Goal: Navigation & Orientation: Find specific page/section

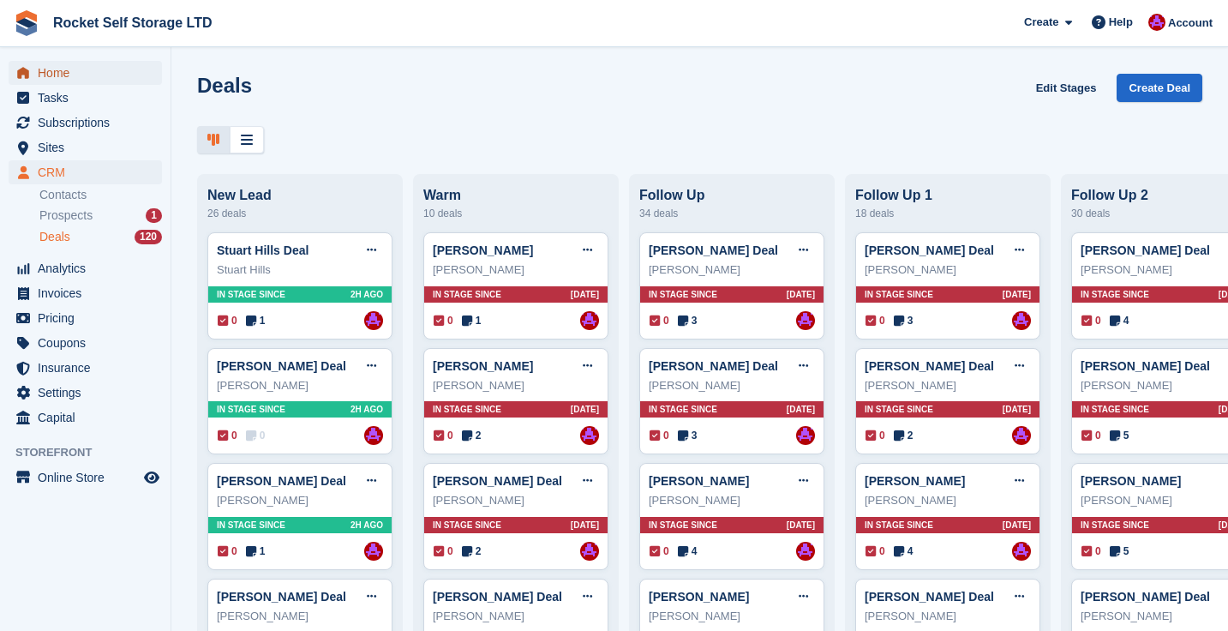
click at [73, 71] on span "Home" at bounding box center [89, 73] width 103 height 24
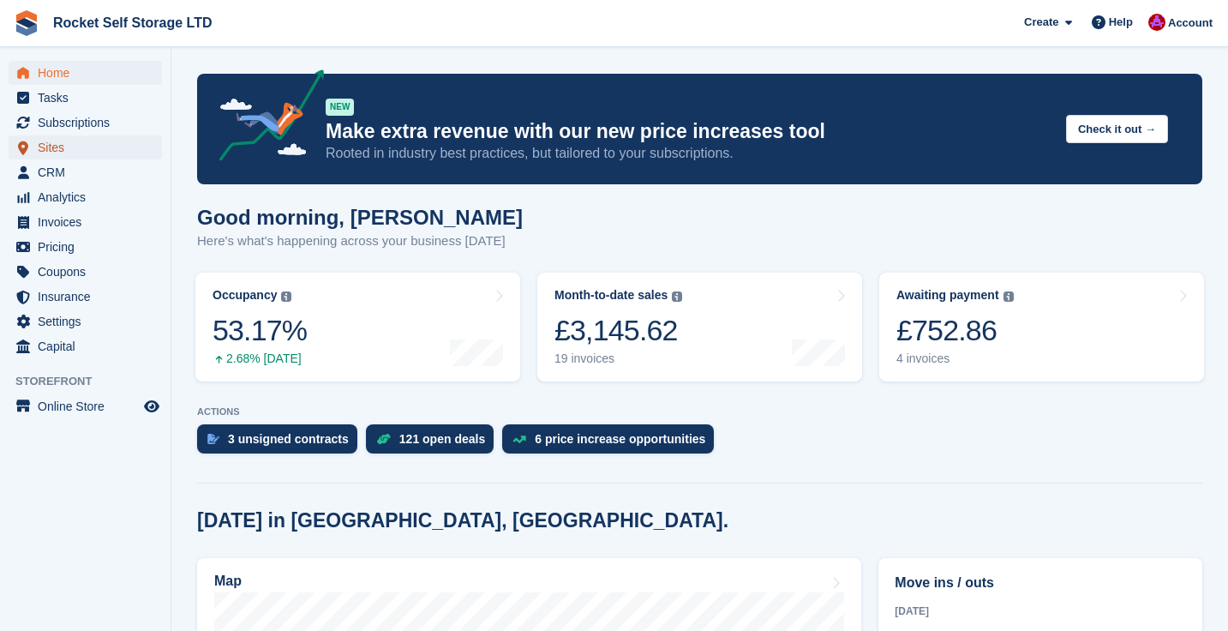
click at [63, 146] on span "Sites" at bounding box center [89, 147] width 103 height 24
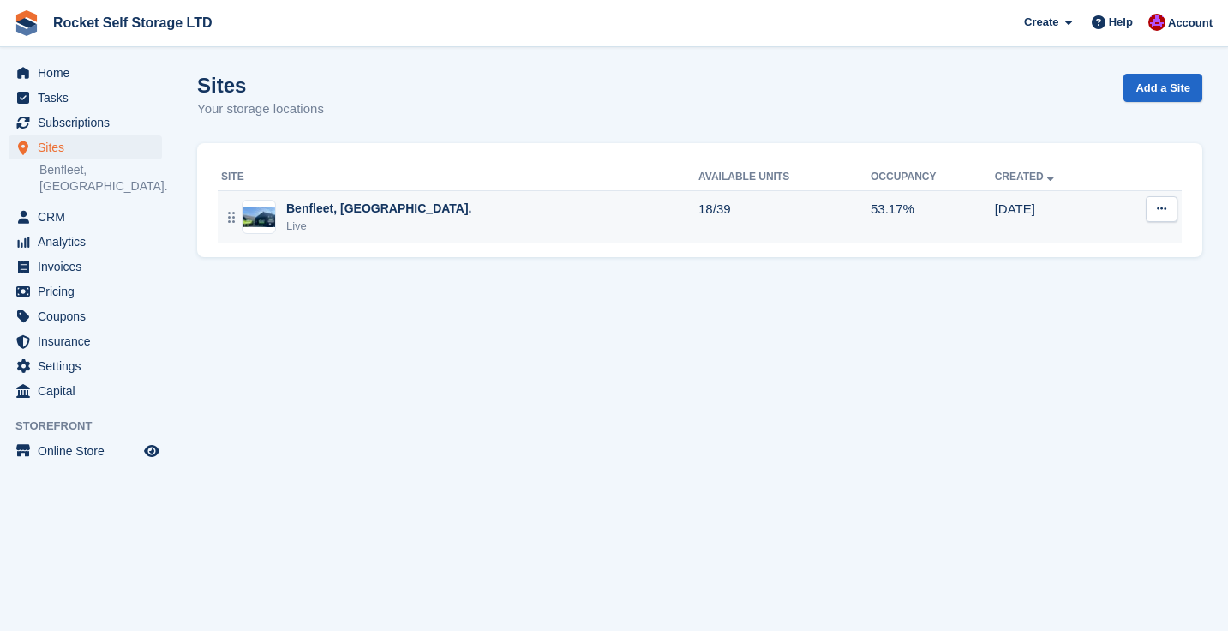
click at [355, 212] on div "Benfleet, [GEOGRAPHIC_DATA]." at bounding box center [379, 209] width 186 height 18
